Goal: Navigation & Orientation: Find specific page/section

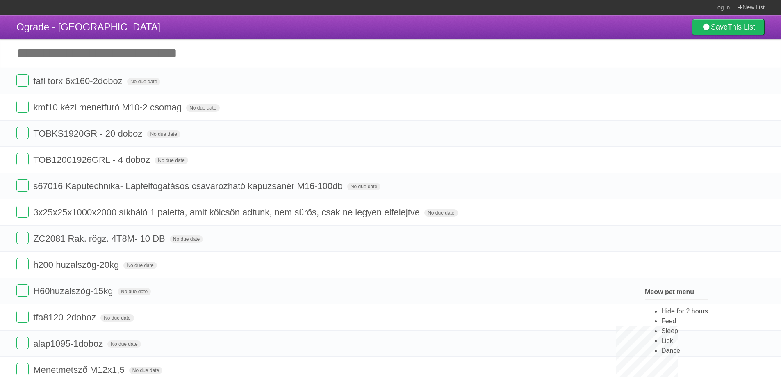
click at [666, 324] on li "Feed" at bounding box center [685, 321] width 47 height 10
click at [669, 316] on li "Feed" at bounding box center [690, 316] width 47 height 10
click at [661, 319] on li "Feed" at bounding box center [684, 314] width 47 height 10
click at [663, 315] on li "Feed" at bounding box center [686, 310] width 47 height 10
click at [658, 316] on li "Feed" at bounding box center [681, 313] width 47 height 10
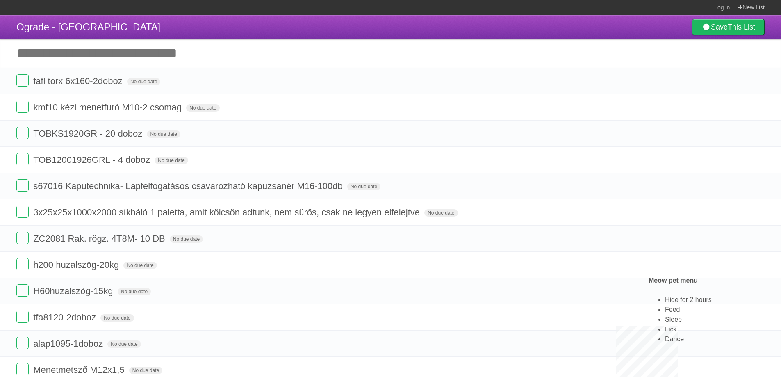
click at [665, 315] on li "Feed" at bounding box center [688, 310] width 47 height 10
click at [664, 315] on li "Feed" at bounding box center [687, 310] width 47 height 10
click at [660, 323] on li "Sleep" at bounding box center [683, 324] width 47 height 10
click at [672, 333] on li "Feed" at bounding box center [695, 329] width 47 height 10
click at [669, 327] on li "Feed" at bounding box center [692, 322] width 47 height 10
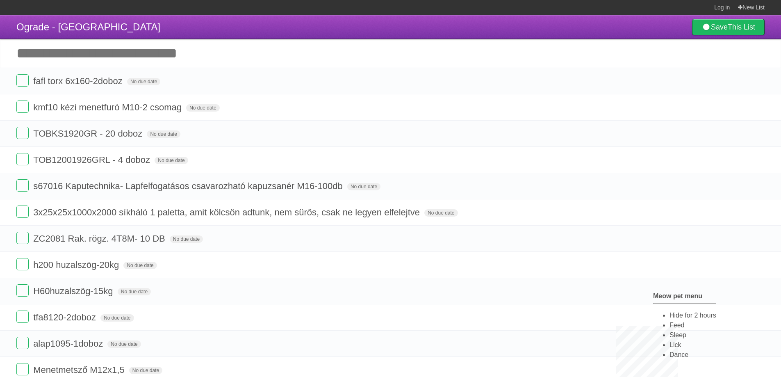
click at [671, 314] on li "Hide for 2 hours" at bounding box center [693, 316] width 47 height 10
